Goal: Information Seeking & Learning: Learn about a topic

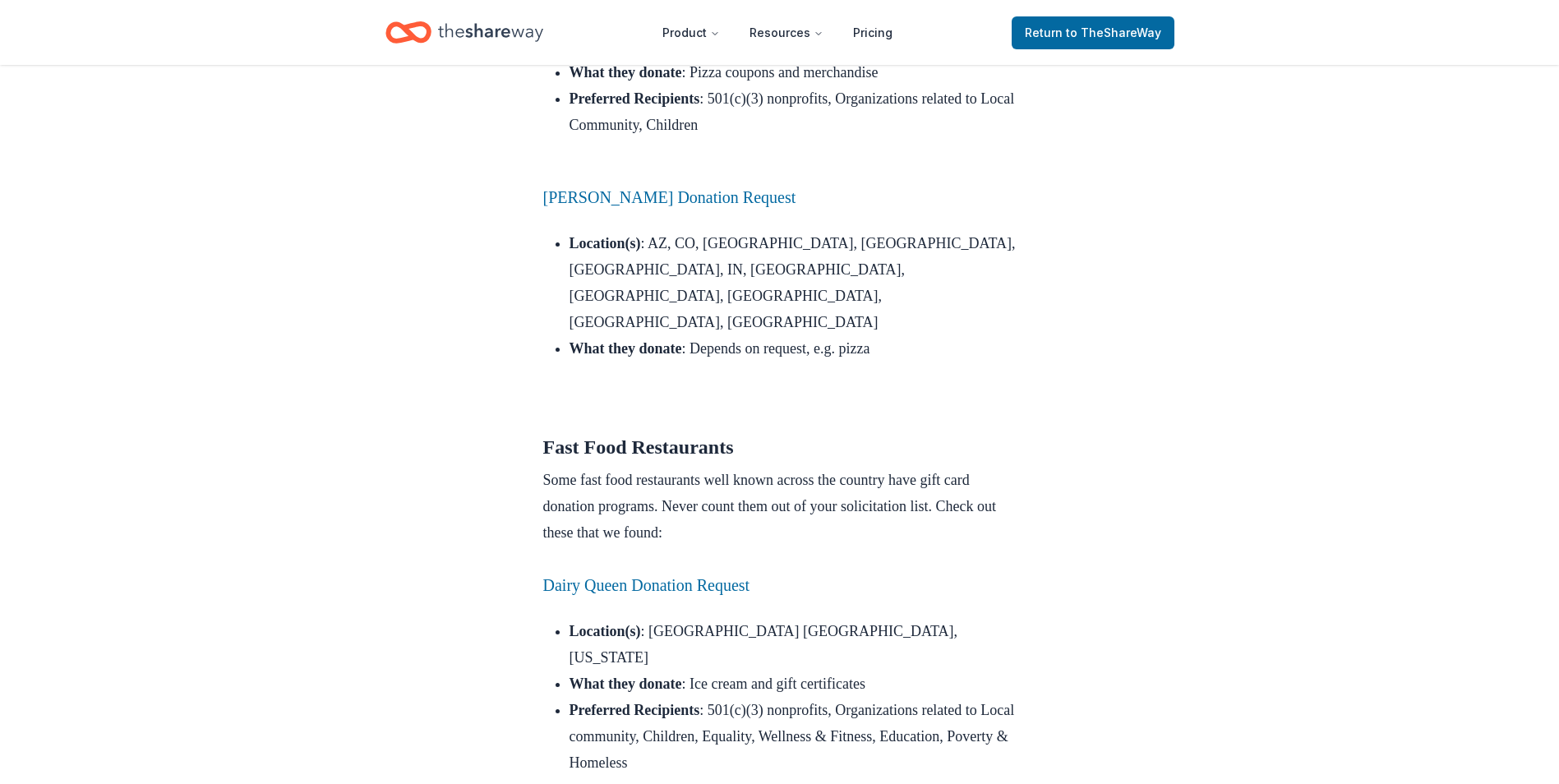
scroll to position [1396, 0]
drag, startPoint x: 675, startPoint y: 539, endPoint x: 406, endPoint y: 560, distance: 269.8
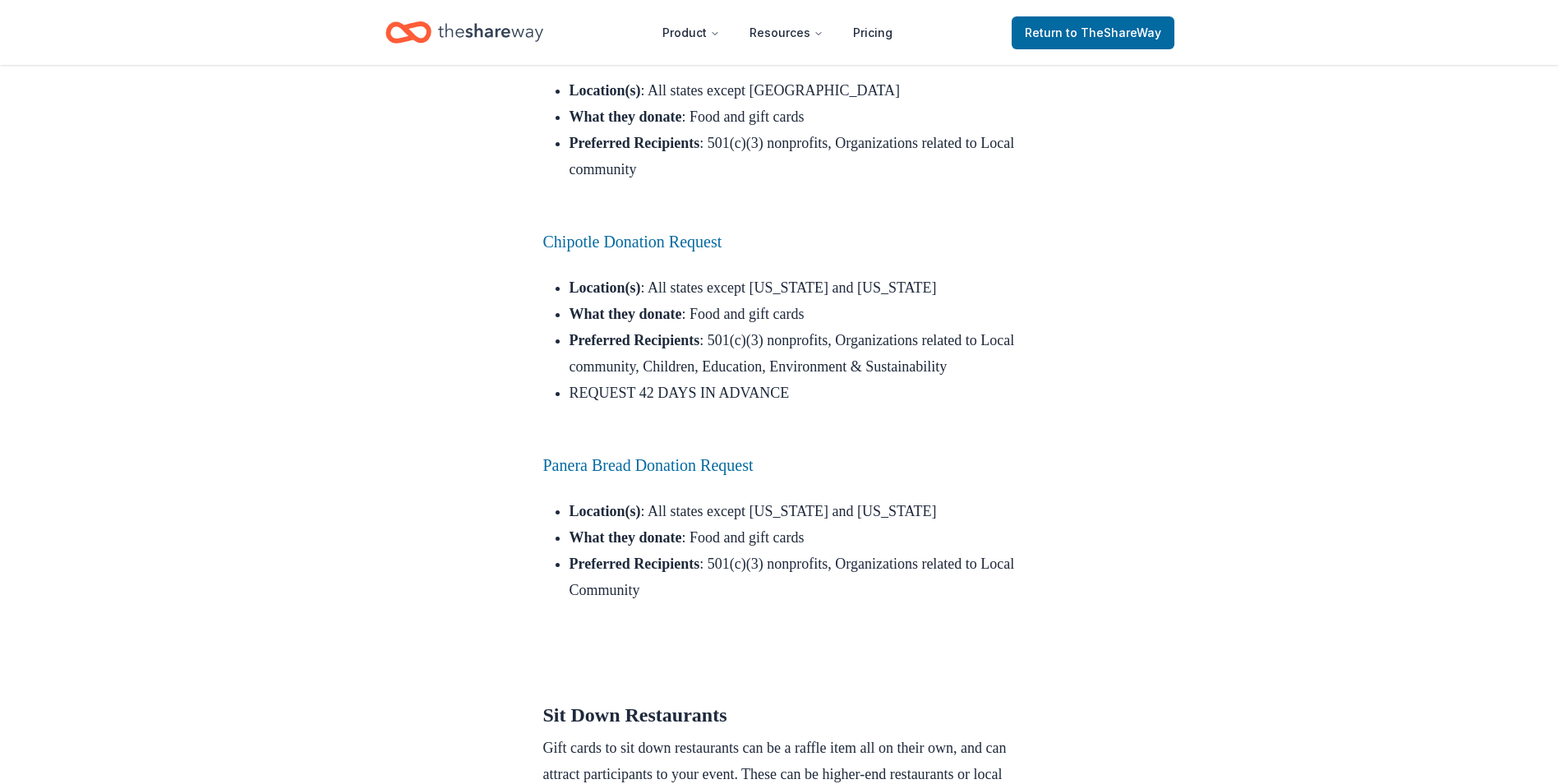
scroll to position [4519, 0]
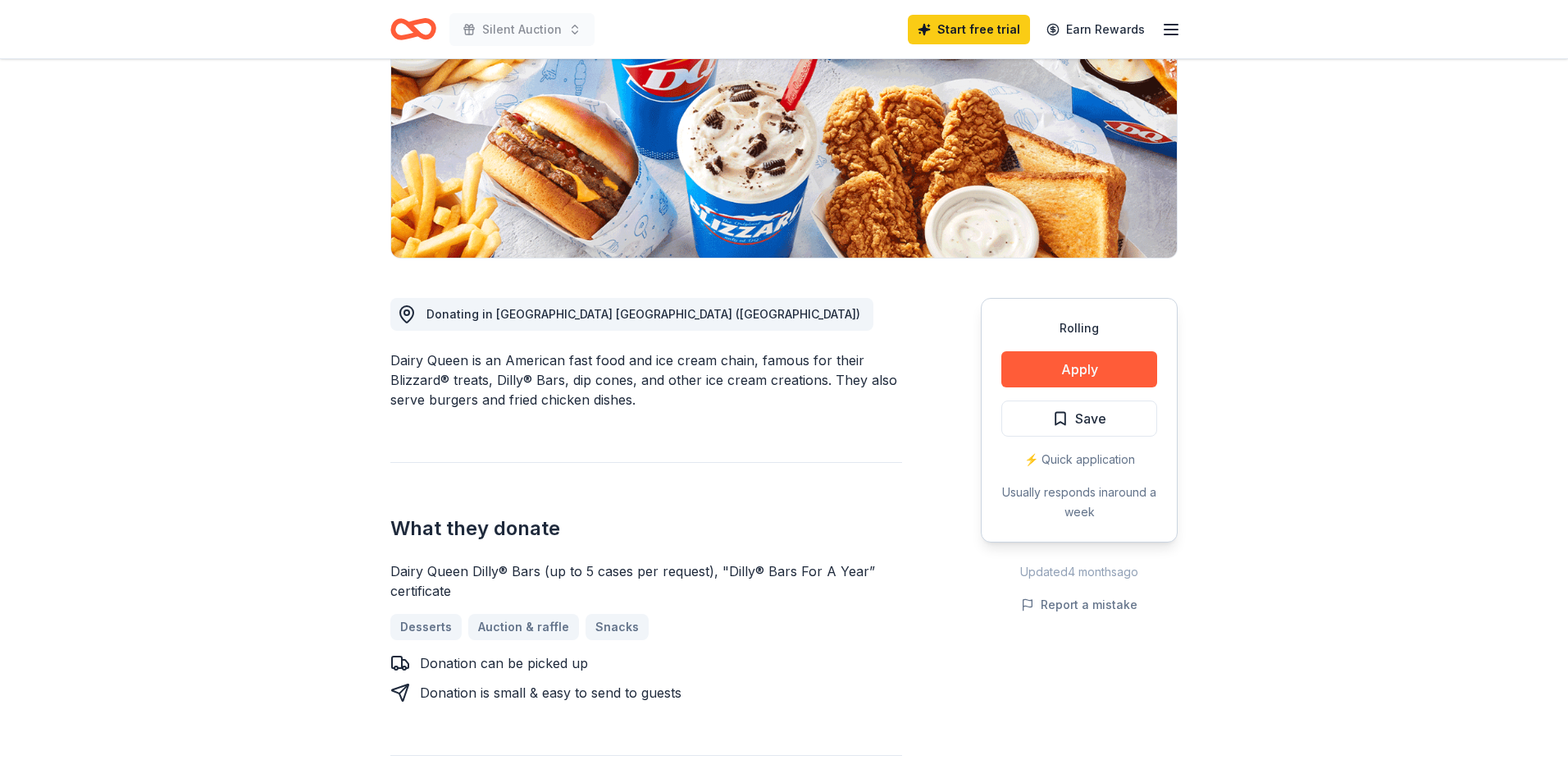
scroll to position [246, 0]
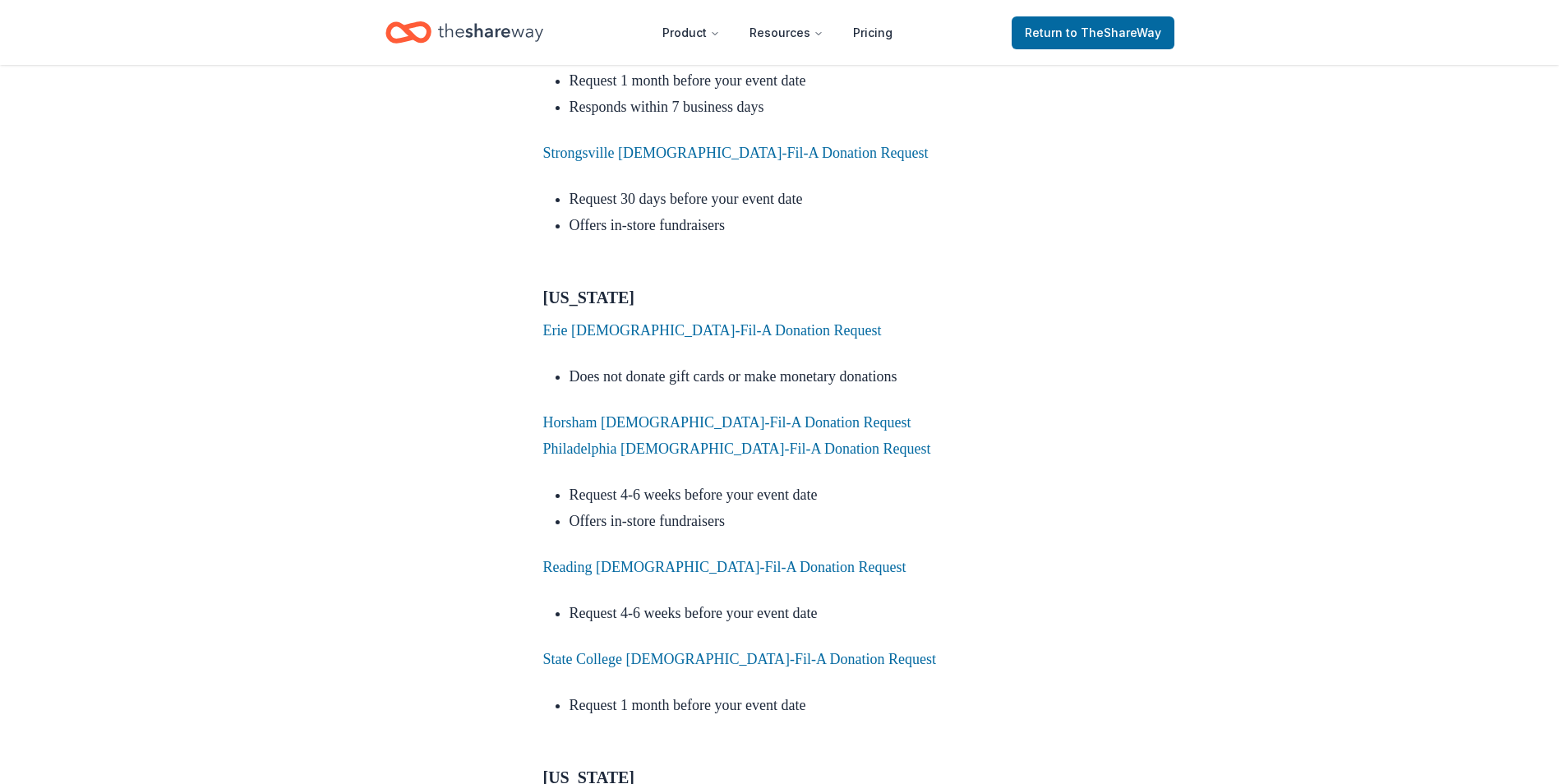
scroll to position [7806, 0]
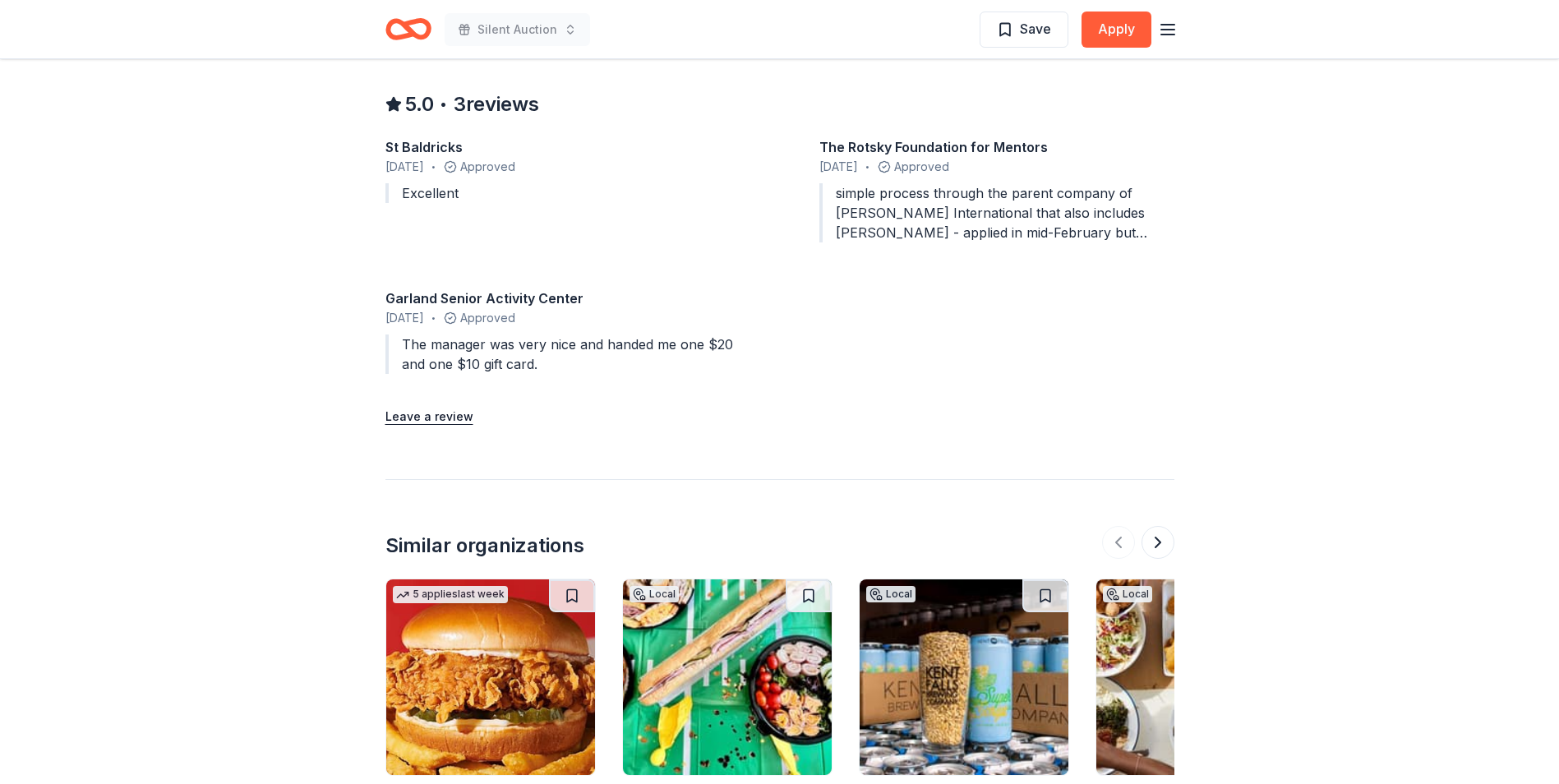
scroll to position [1479, 0]
